Goal: Task Accomplishment & Management: Manage account settings

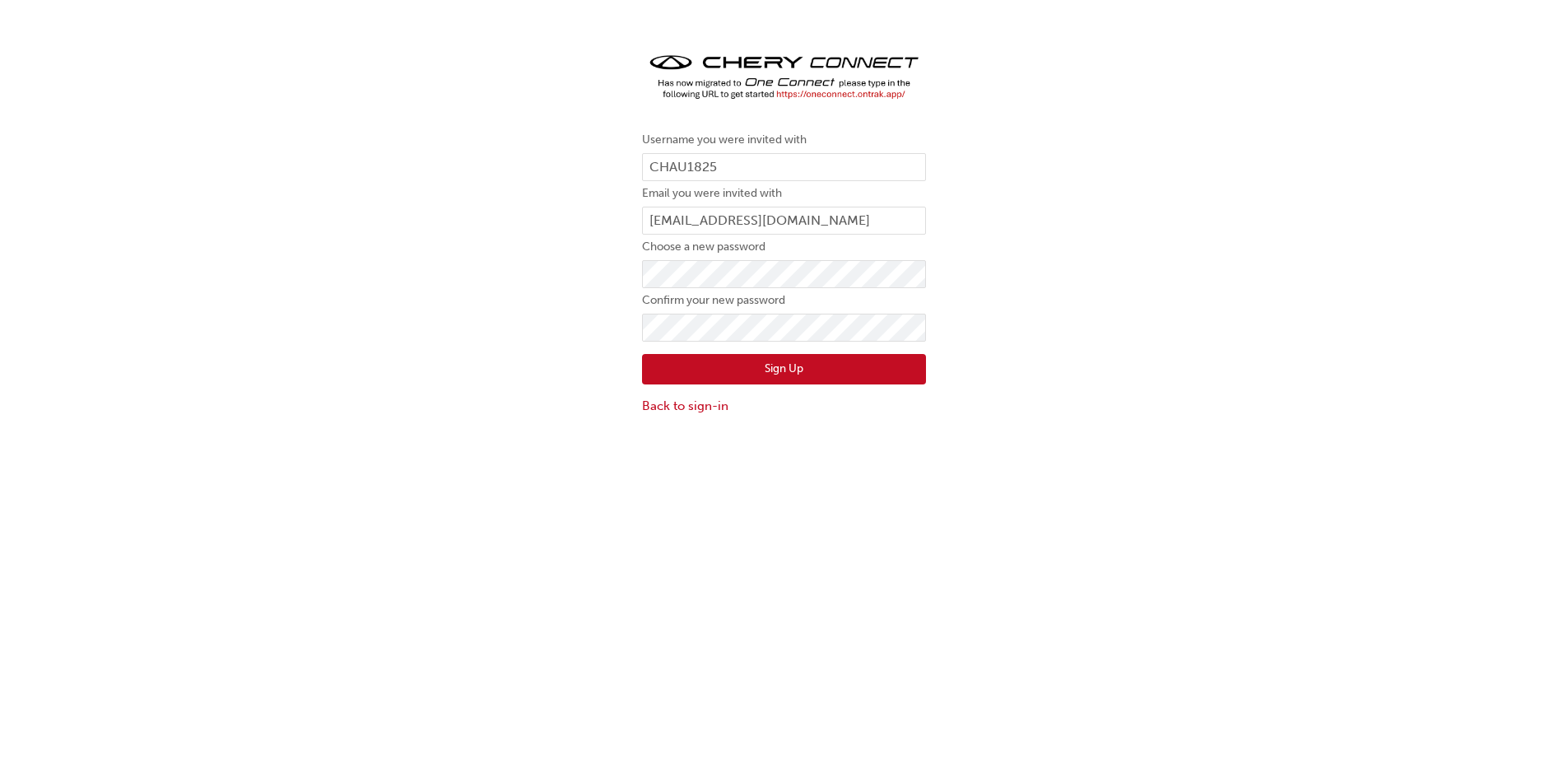
click at [842, 98] on img at bounding box center [784, 78] width 284 height 56
click at [784, 96] on img at bounding box center [784, 78] width 284 height 56
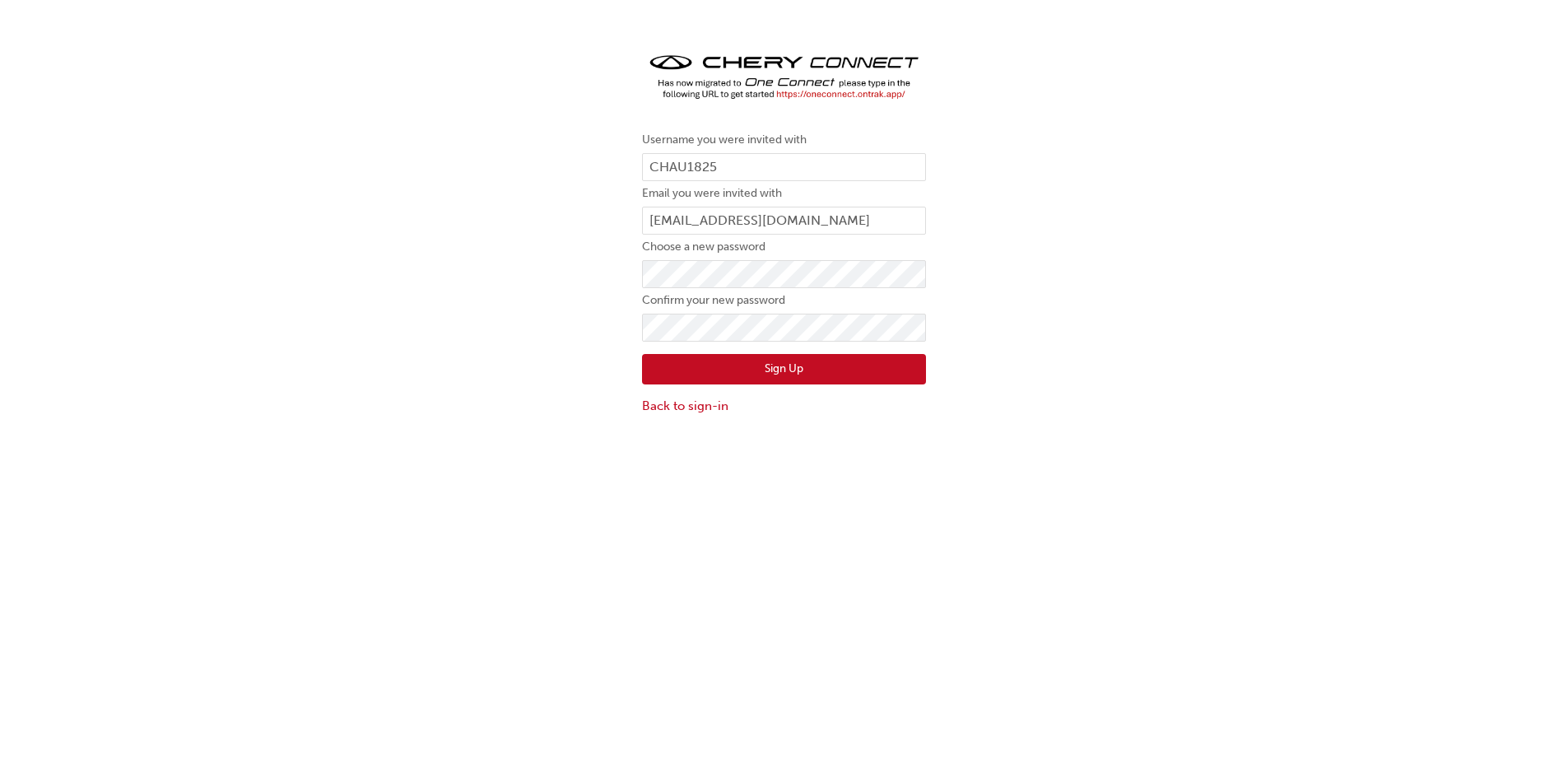
click at [784, 96] on img at bounding box center [784, 78] width 284 height 56
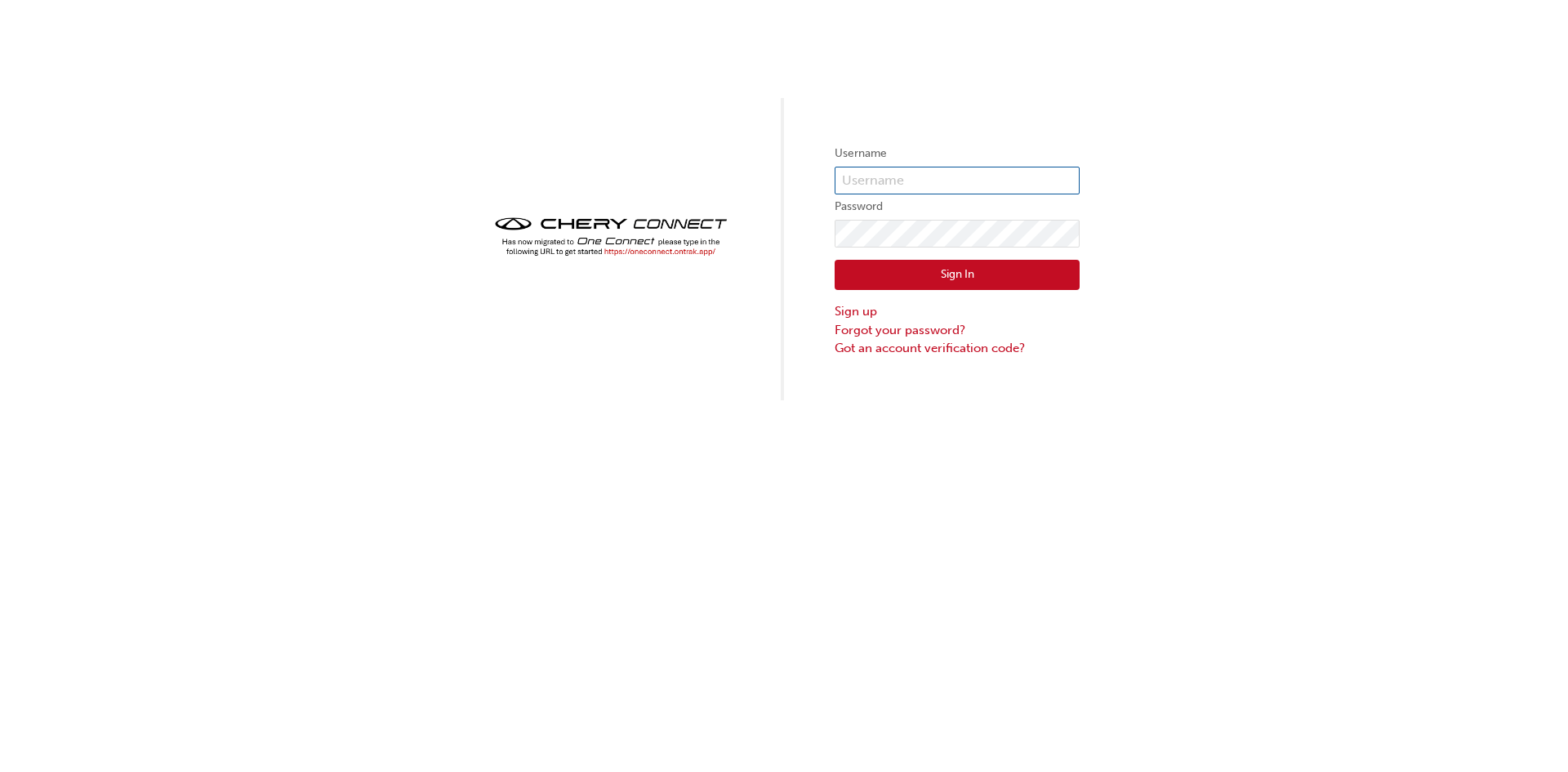
click at [945, 185] on input "text" at bounding box center [957, 181] width 245 height 28
click at [943, 188] on input "oh018908" at bounding box center [957, 181] width 245 height 28
click at [997, 179] on input "oh018908" at bounding box center [957, 181] width 245 height 28
type input "o"
type input "CHAU1825"
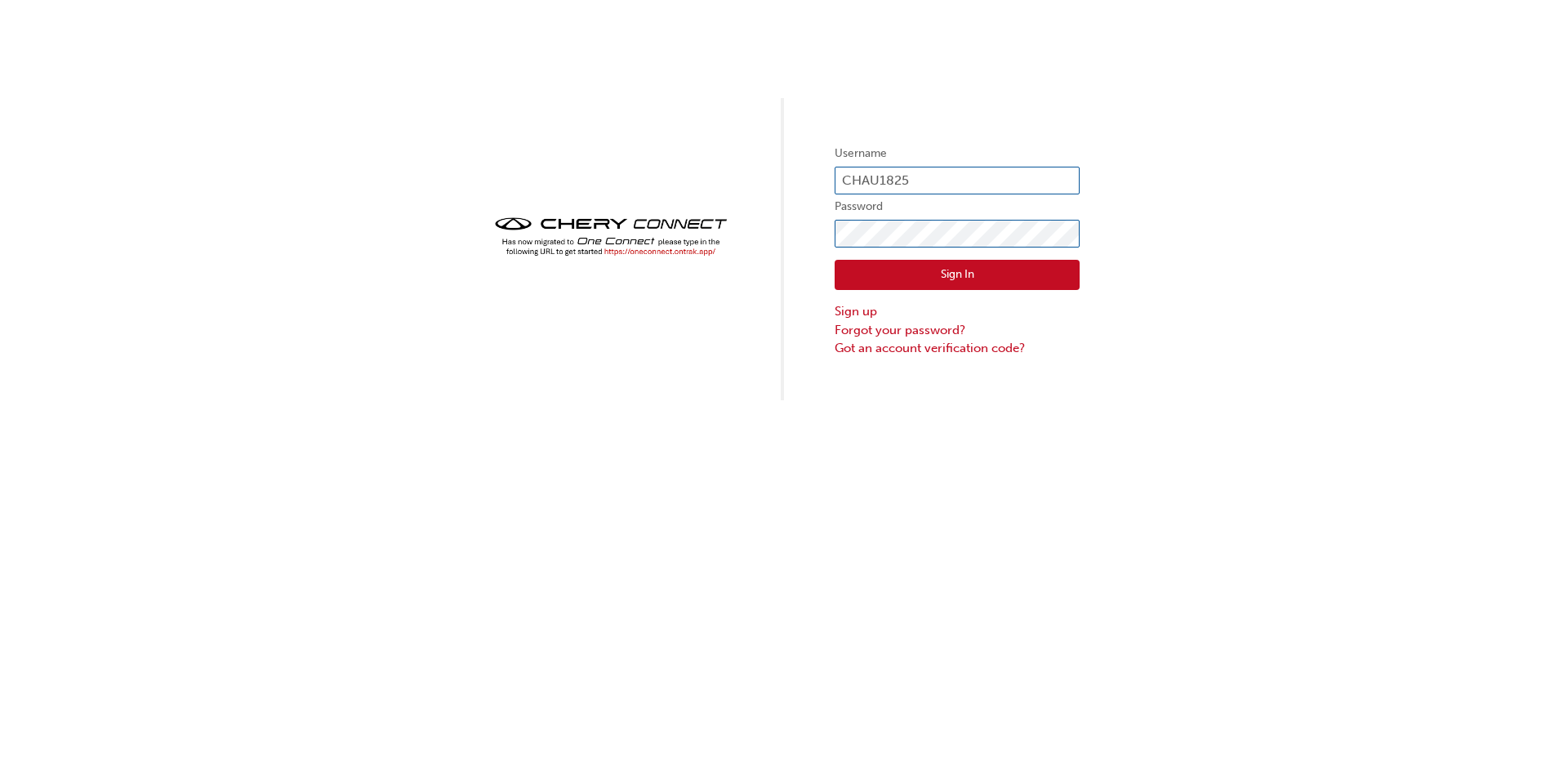
click button "Sign In" at bounding box center [957, 275] width 245 height 31
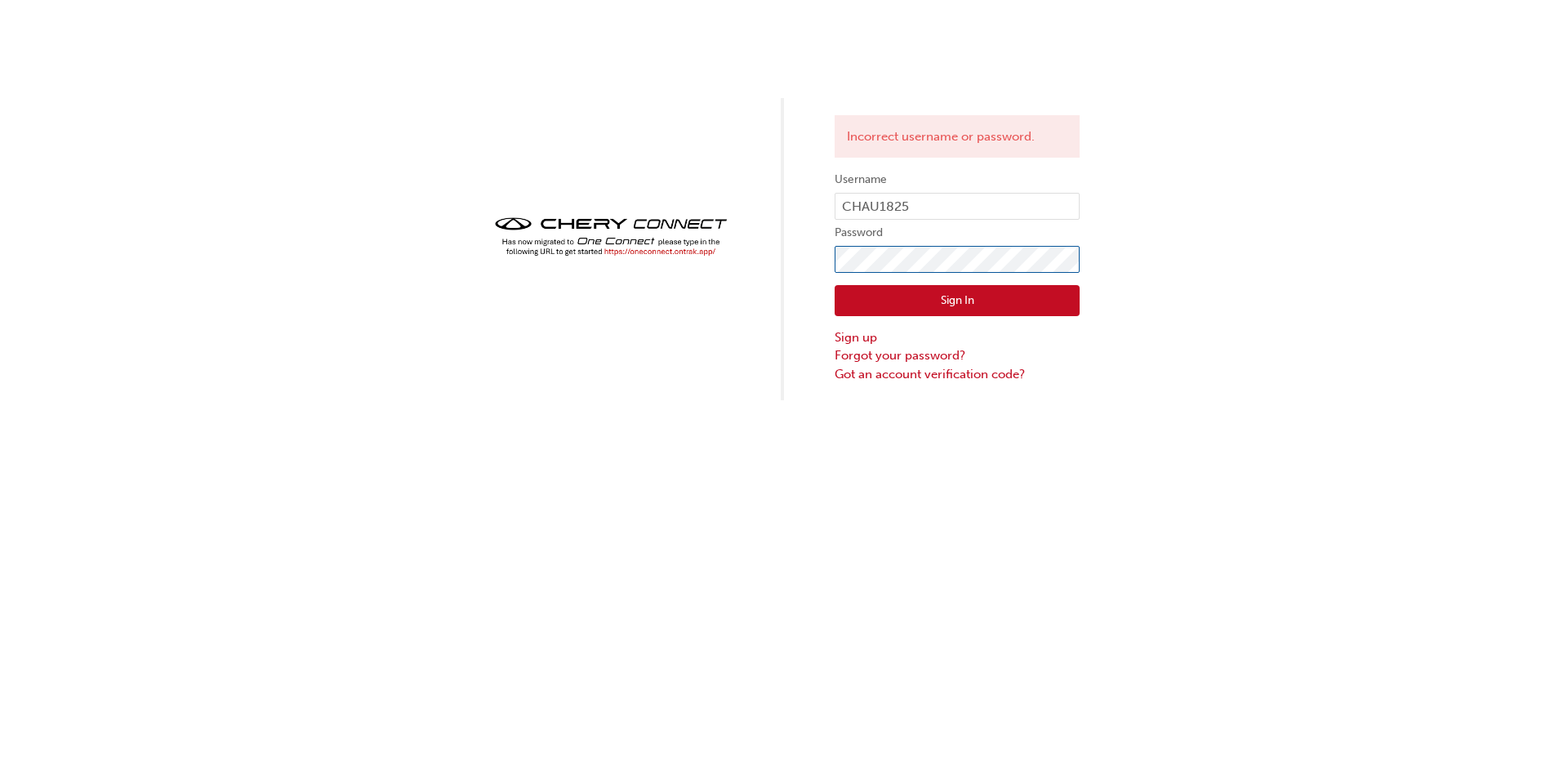
click button "Sign In" at bounding box center [957, 301] width 245 height 31
click at [914, 362] on link "Forgot your password?" at bounding box center [957, 355] width 245 height 19
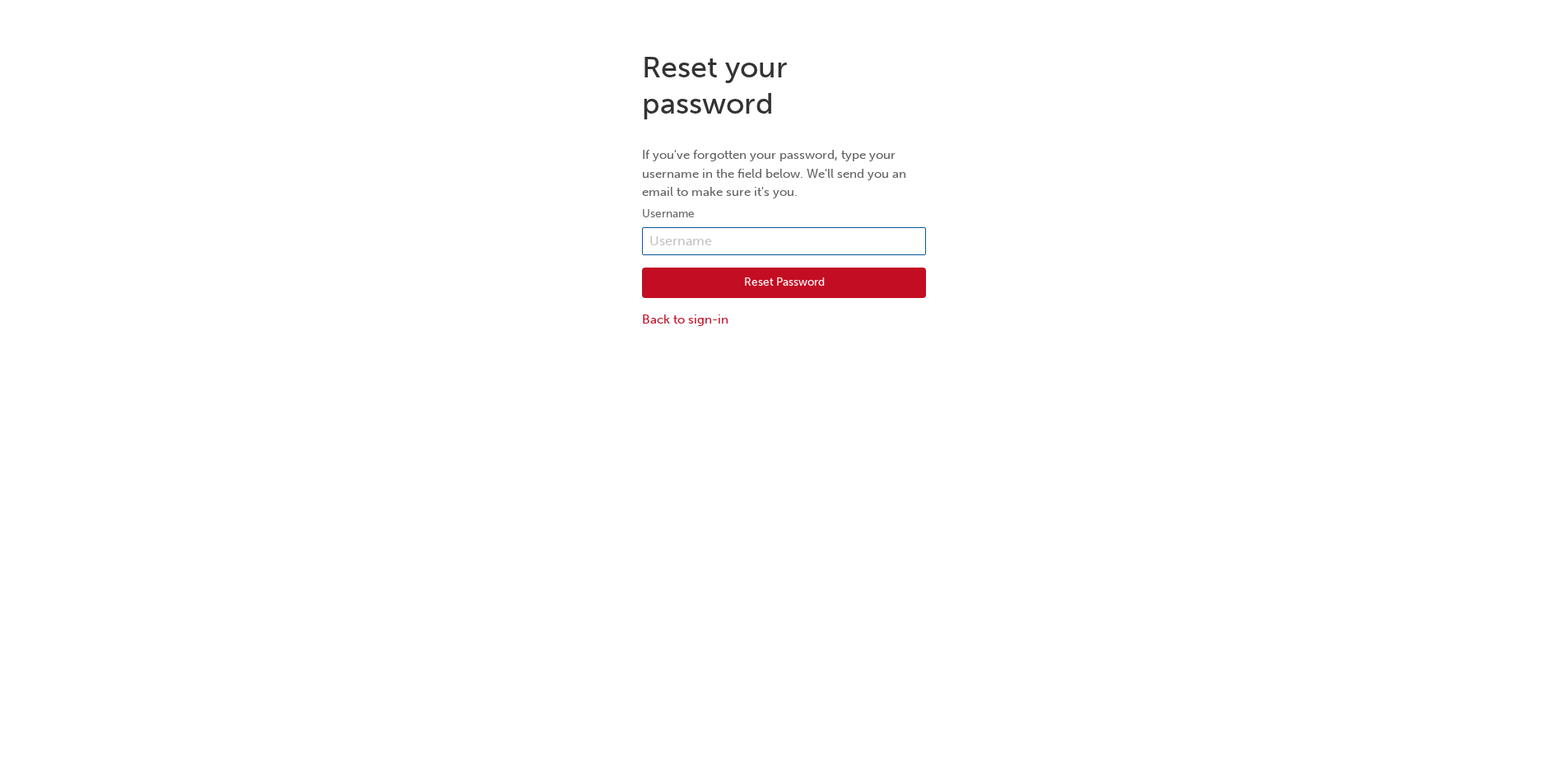
click at [726, 225] on form "Username Reset Password Back to sign-in" at bounding box center [784, 266] width 284 height 124
type input "CHAU1825"
click at [774, 281] on button "Reset Password" at bounding box center [784, 283] width 284 height 31
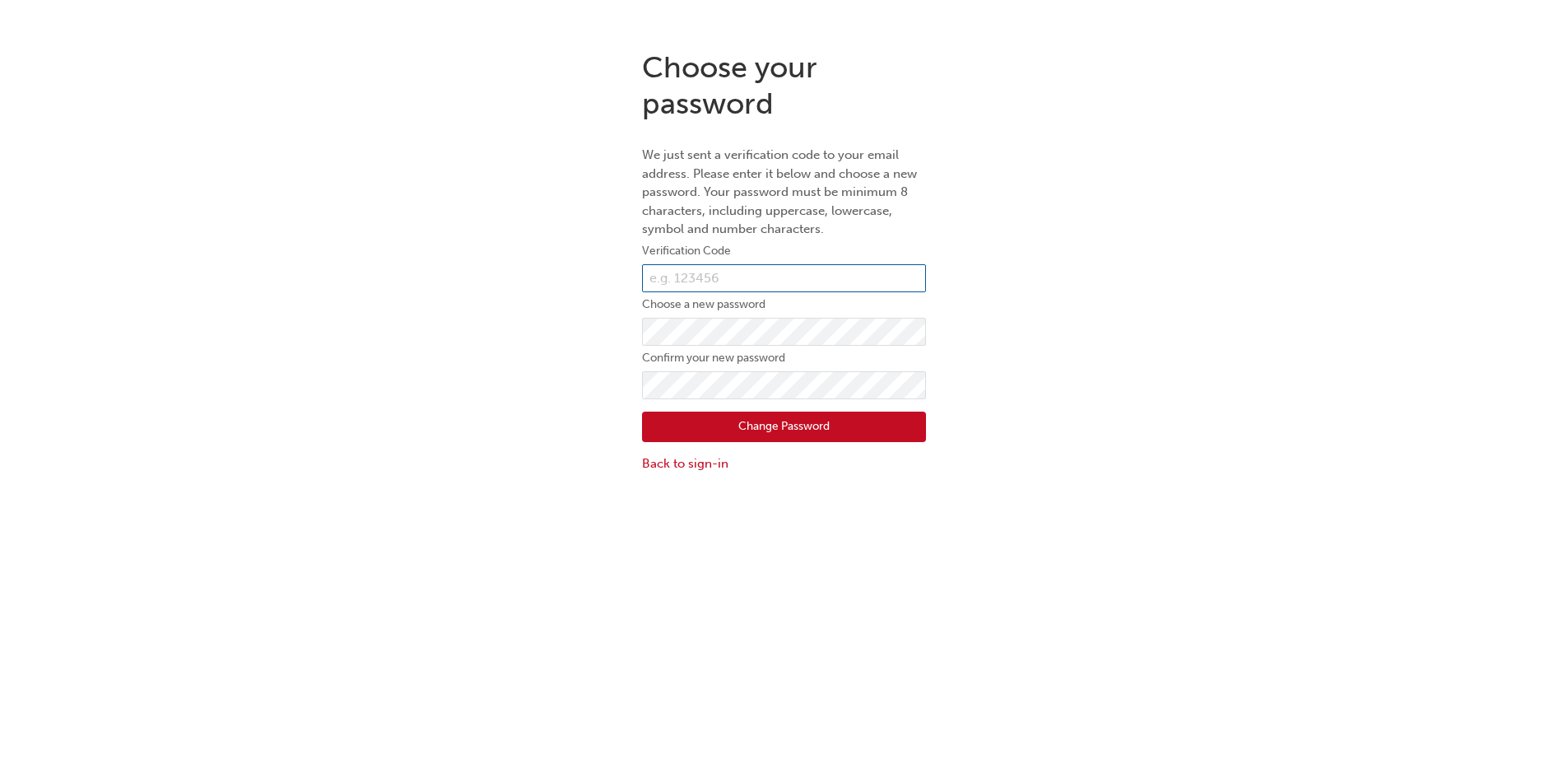
click at [782, 283] on input "text" at bounding box center [784, 278] width 284 height 28
click at [779, 278] on input "text" at bounding box center [784, 278] width 284 height 28
click at [701, 280] on input "text" at bounding box center [784, 278] width 284 height 28
click at [736, 276] on input "text" at bounding box center [784, 278] width 284 height 28
type input "959724"
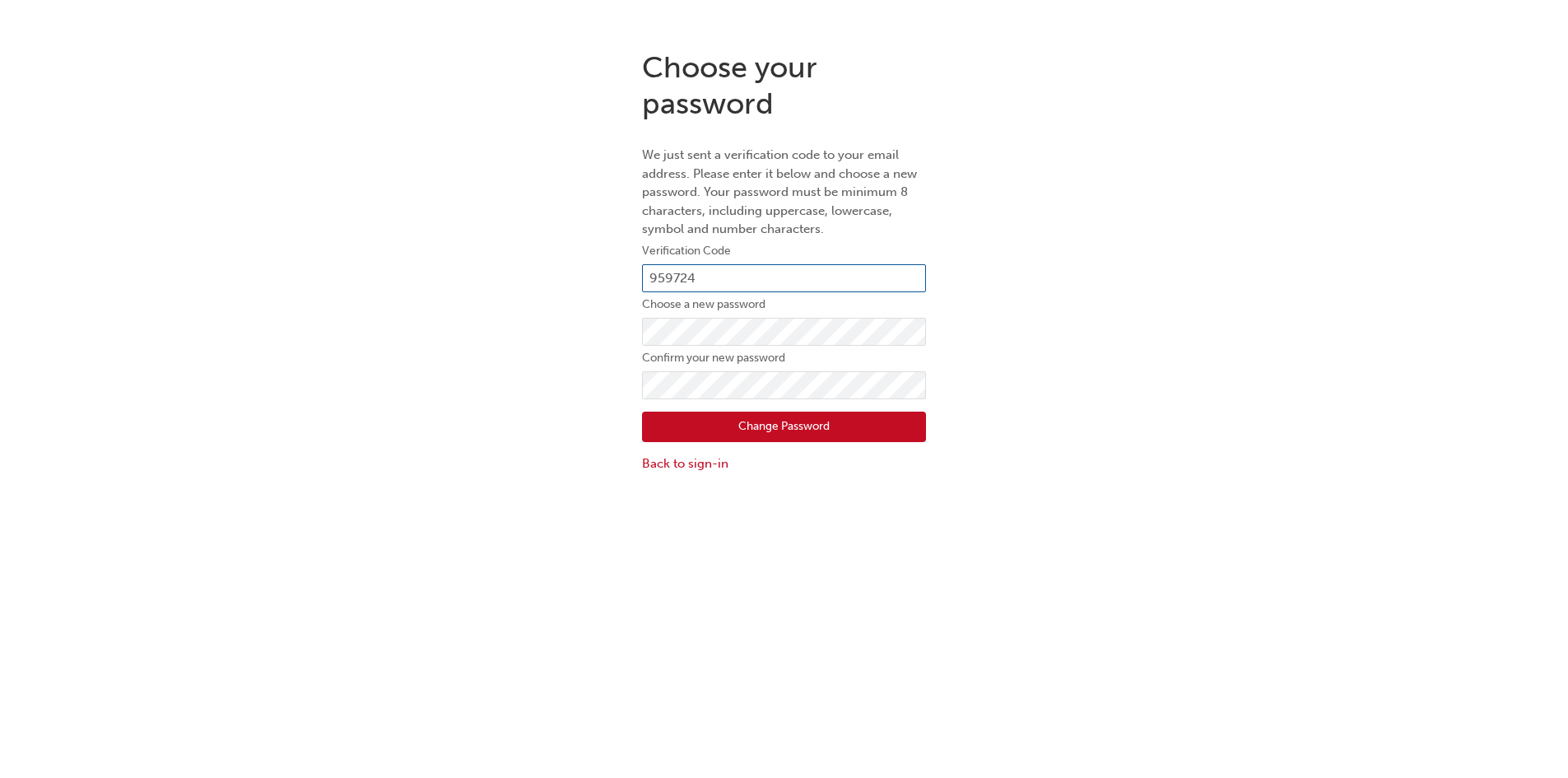
click at [642, 412] on button "Change Password" at bounding box center [784, 428] width 284 height 31
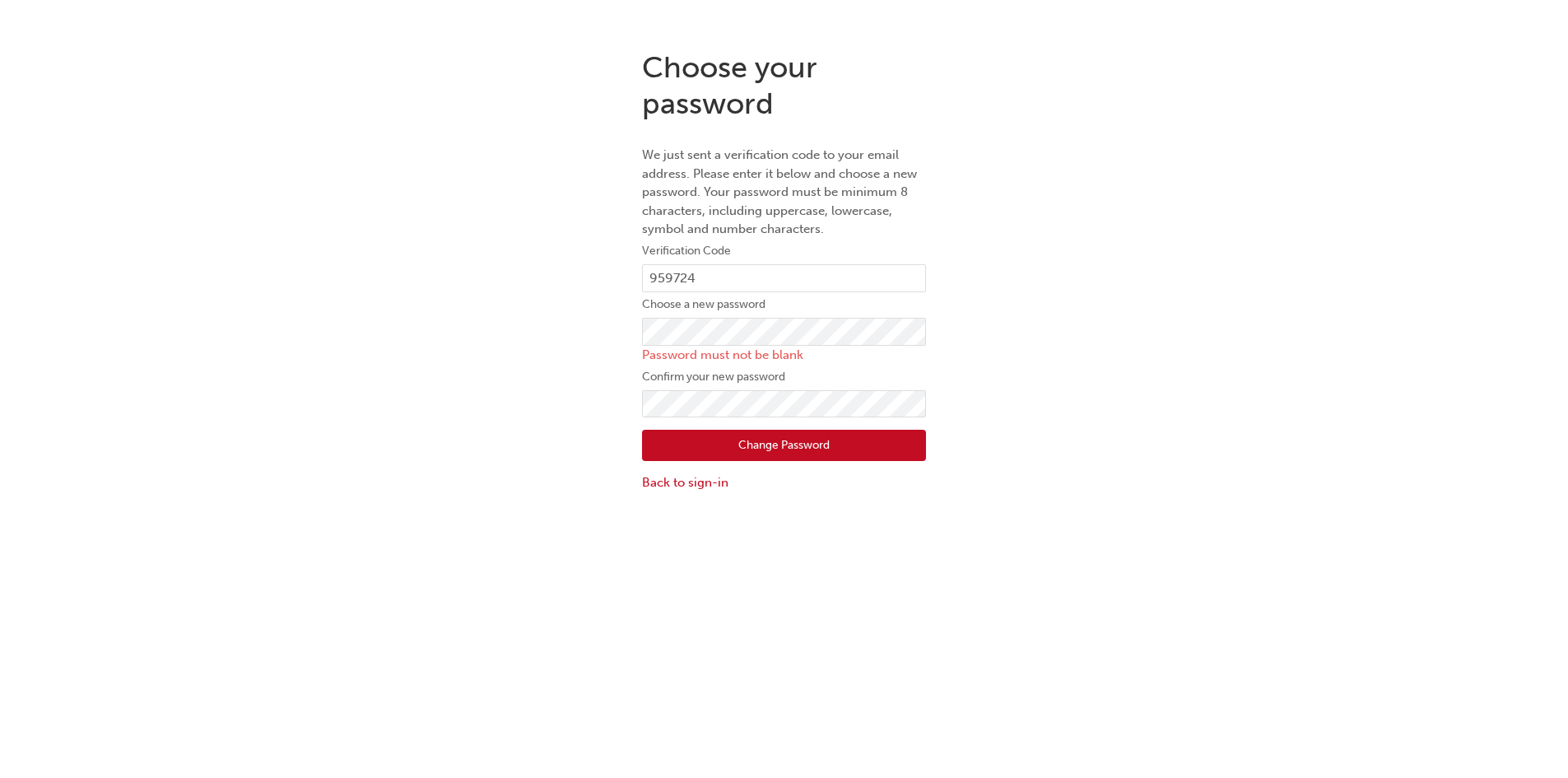
click at [704, 350] on p "Password must not be blank" at bounding box center [784, 355] width 284 height 19
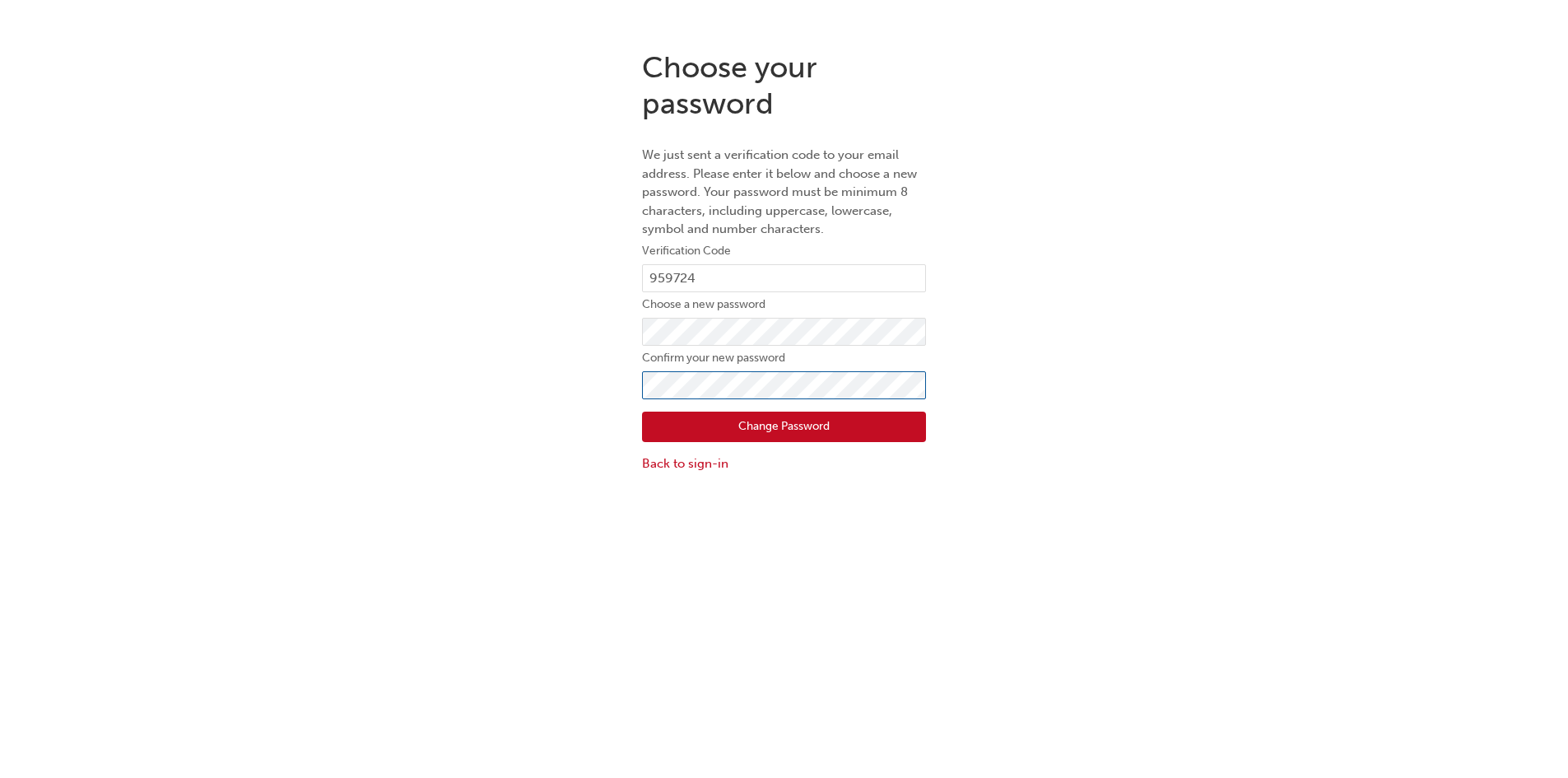
click button "Change Password" at bounding box center [784, 428] width 284 height 31
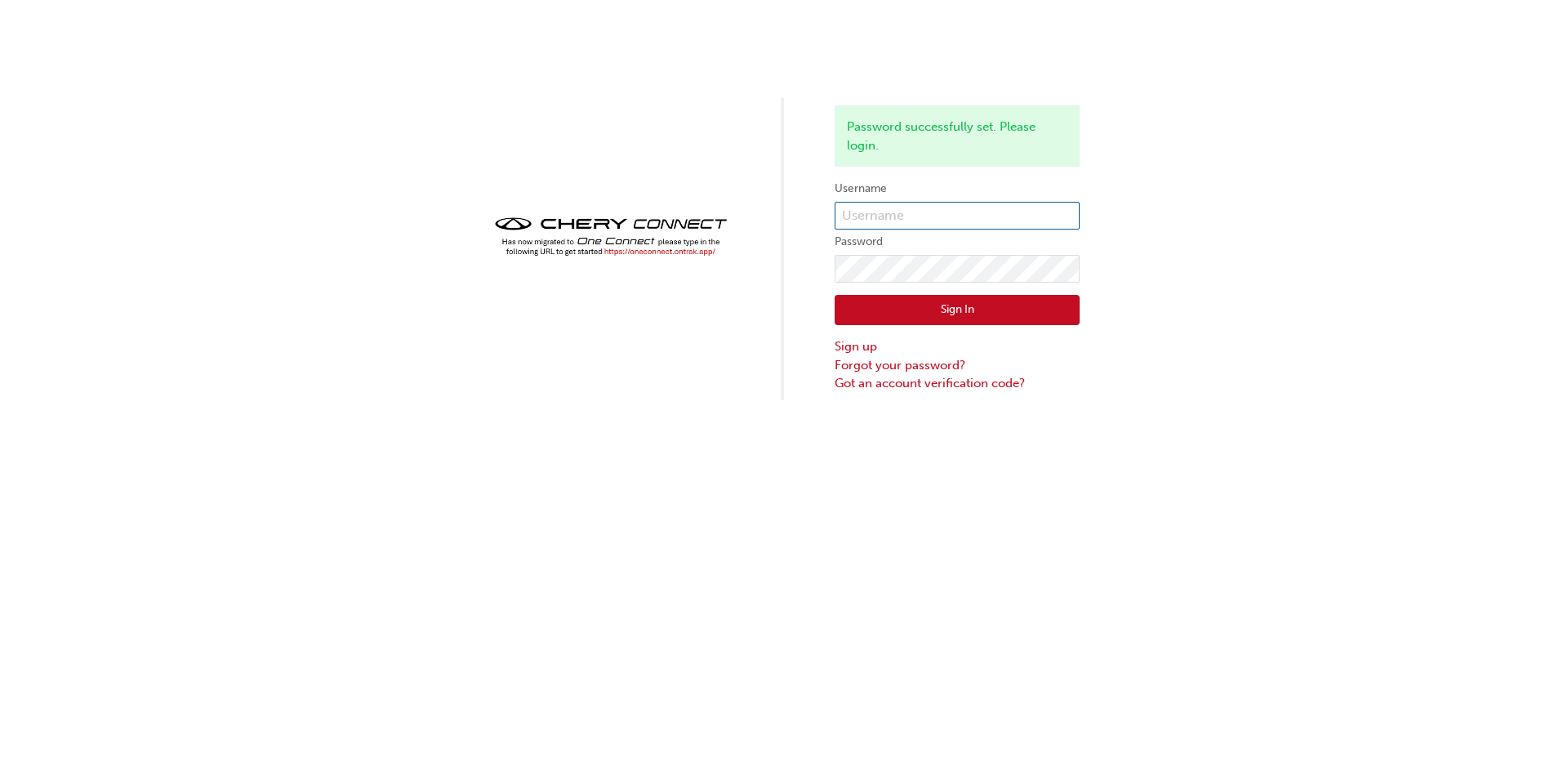
click at [990, 214] on input "text" at bounding box center [957, 215] width 245 height 28
type input "CHAU1825"
click button "Sign In" at bounding box center [957, 311] width 245 height 31
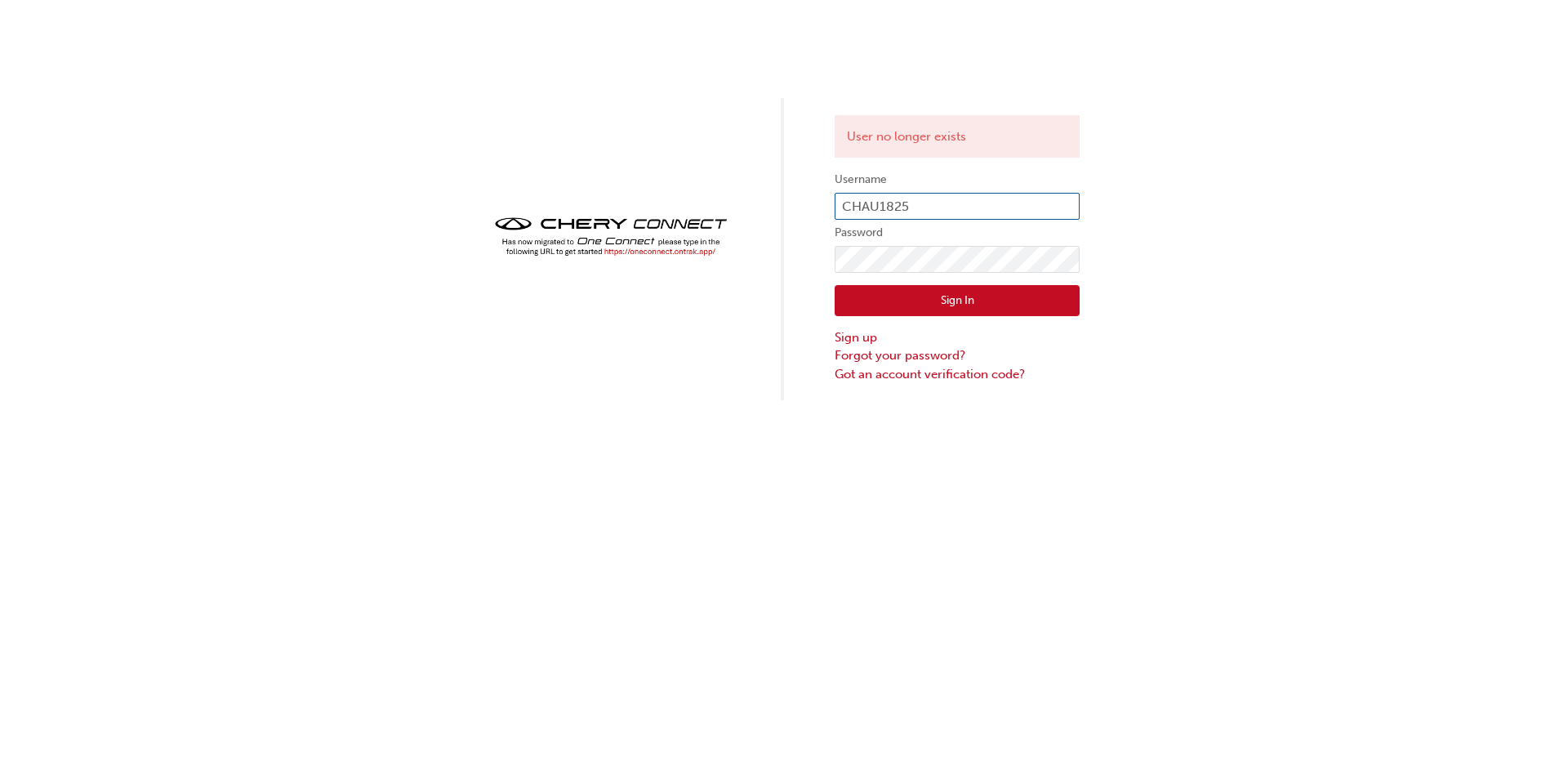
click at [973, 204] on input "CHAU1825" at bounding box center [957, 207] width 245 height 28
click at [985, 230] on label "Password" at bounding box center [957, 233] width 245 height 20
click at [968, 283] on div "Sign In Sign up Forgot your password? Got an account verification code?" at bounding box center [957, 328] width 245 height 110
click at [969, 290] on button "Sign In" at bounding box center [957, 301] width 245 height 31
click at [972, 209] on input "CHAU1825" at bounding box center [957, 207] width 245 height 28
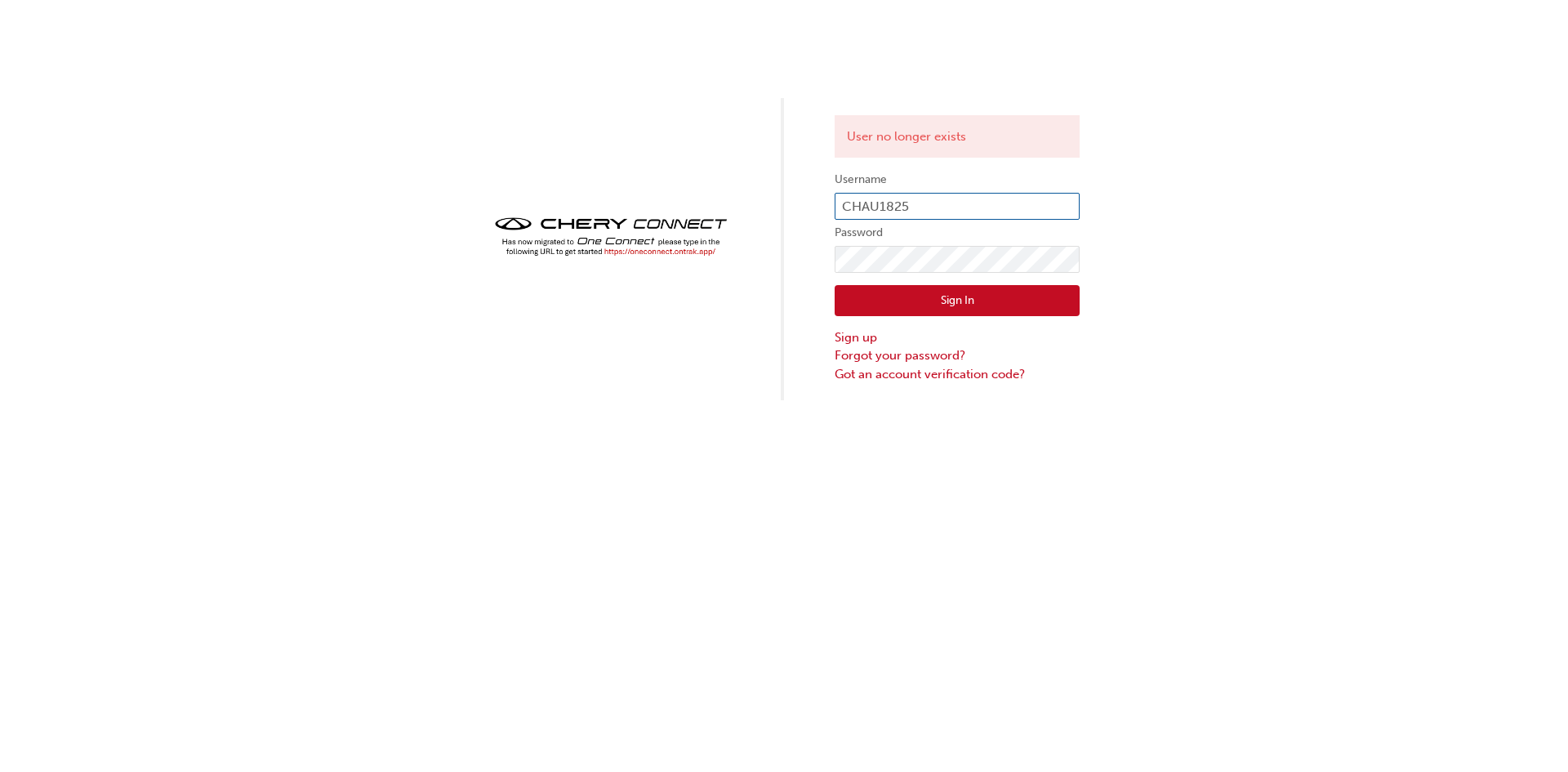
click at [970, 207] on input "CHAU1825" at bounding box center [957, 207] width 245 height 28
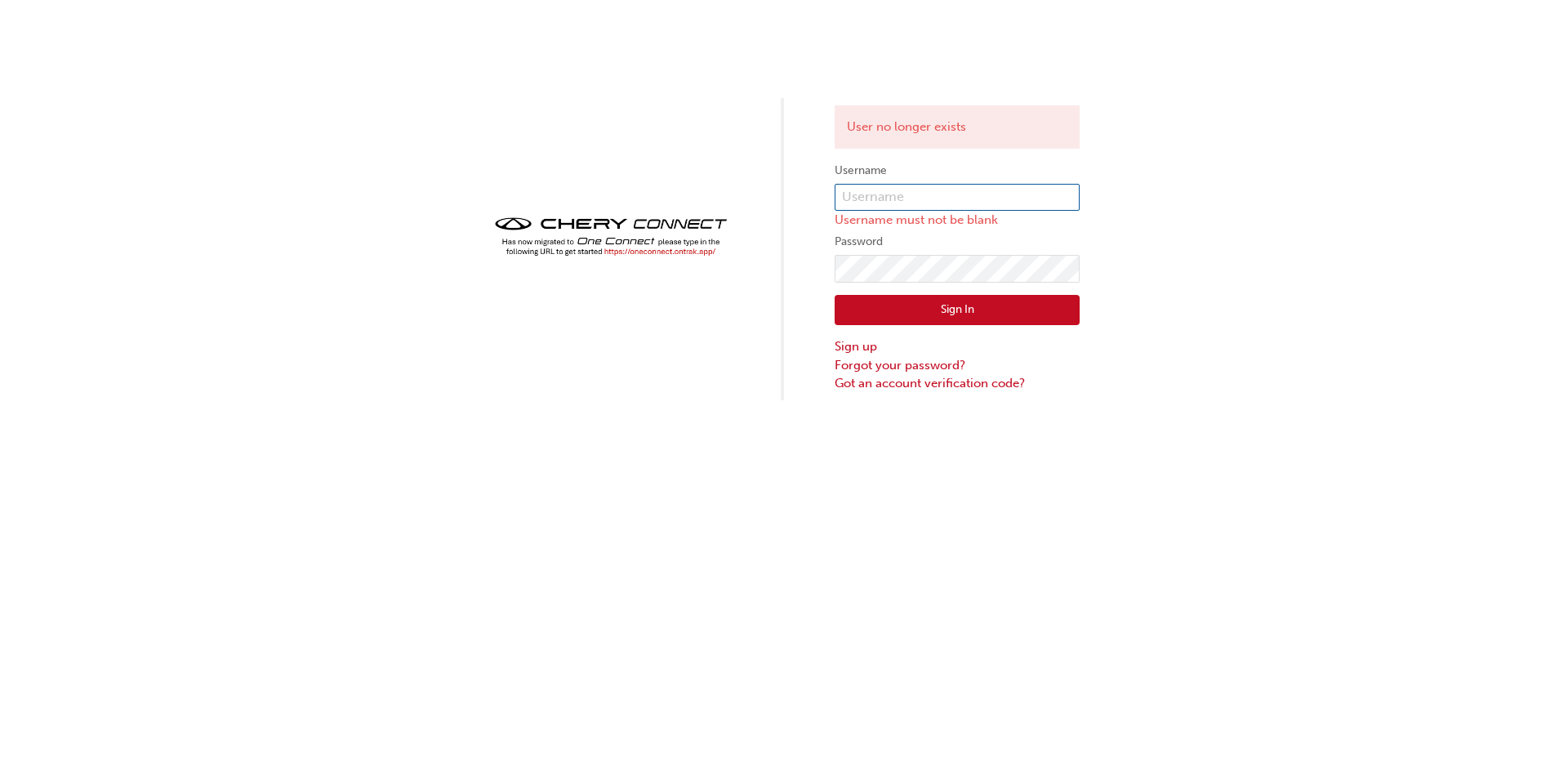
click at [911, 205] on input "text" at bounding box center [957, 198] width 245 height 28
type input "oh018908"
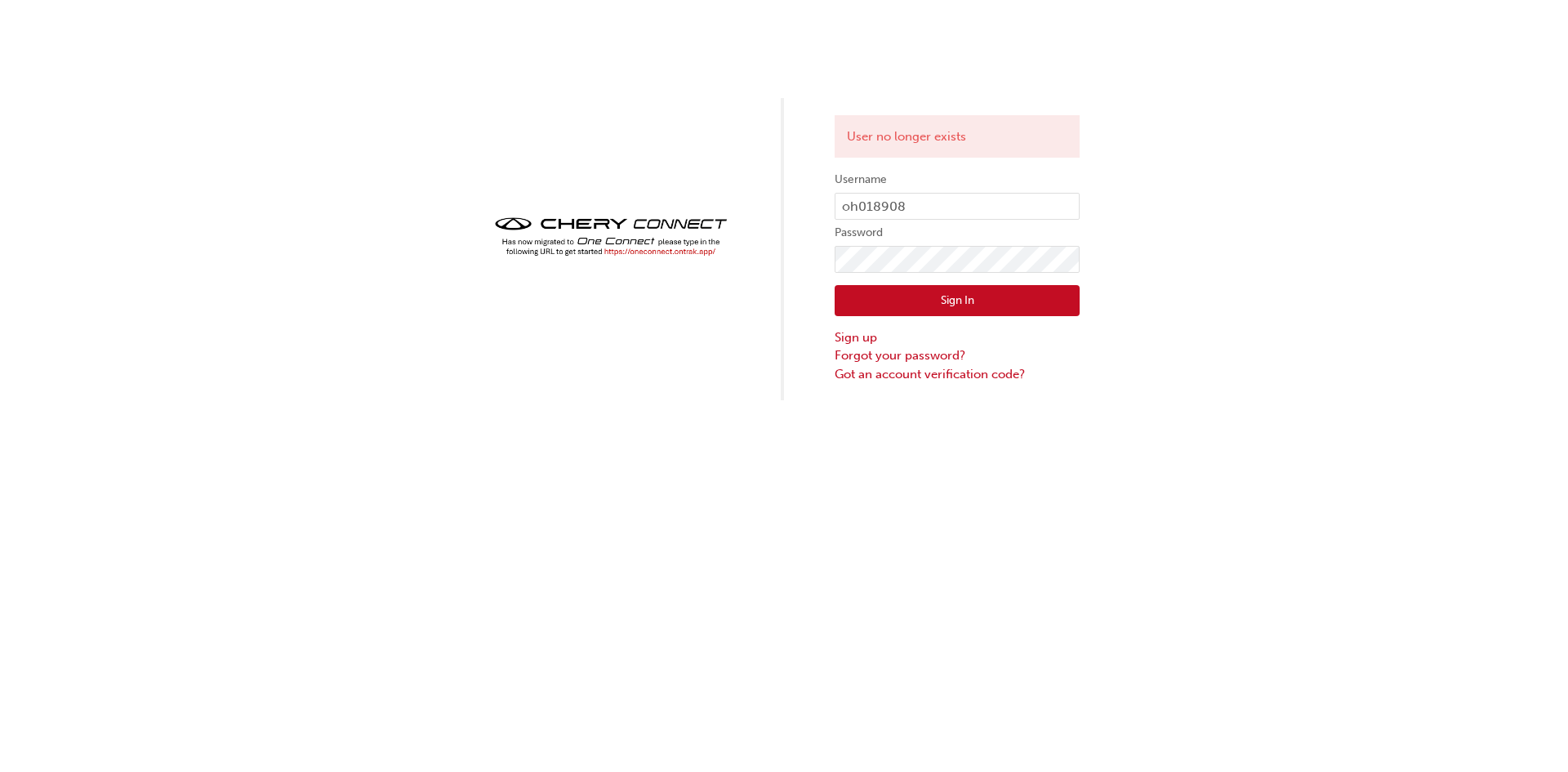
click at [900, 286] on button "Sign In" at bounding box center [957, 301] width 245 height 31
